Goal: Information Seeking & Learning: Find specific fact

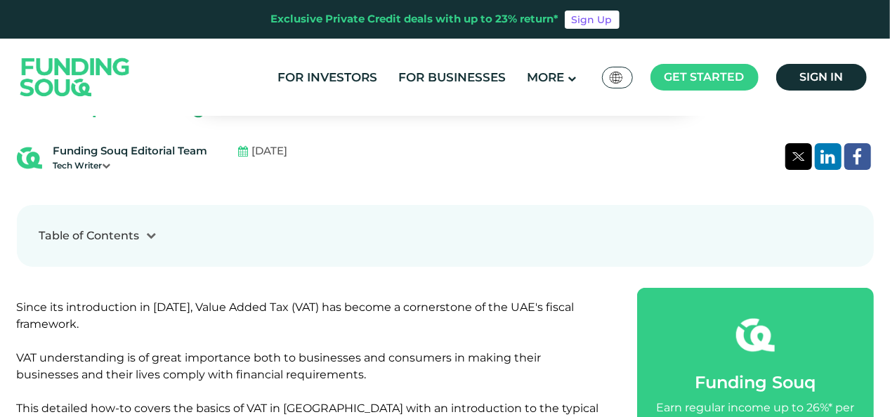
scroll to position [429, 0]
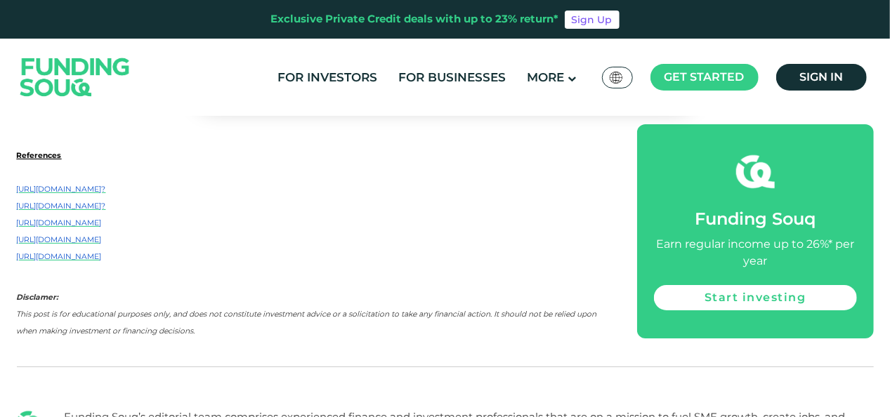
scroll to position [5171, 0]
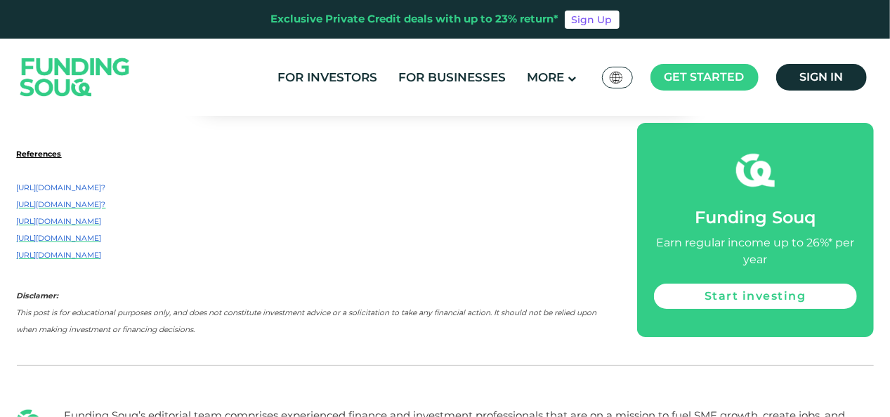
click at [106, 183] on span "[URL][DOMAIN_NAME]?" at bounding box center [61, 187] width 89 height 9
click at [135, 212] on p "[URL][DOMAIN_NAME]" at bounding box center [311, 220] width 589 height 17
click at [102, 234] on span "[URL][DOMAIN_NAME]" at bounding box center [59, 238] width 85 height 9
